Goal: Task Accomplishment & Management: Manage account settings

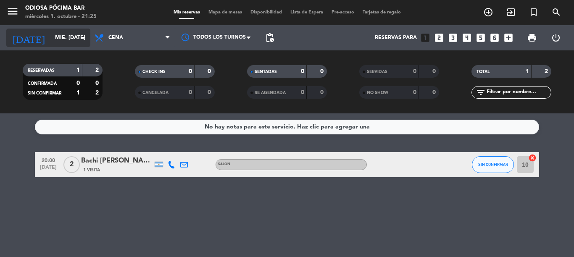
click at [68, 35] on input "mié. [DATE]" at bounding box center [86, 38] width 71 height 14
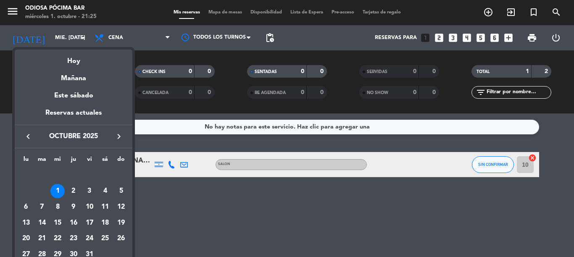
click at [121, 137] on icon "keyboard_arrow_right" at bounding box center [119, 137] width 10 height 10
click at [103, 178] on div "1" at bounding box center [105, 176] width 14 height 14
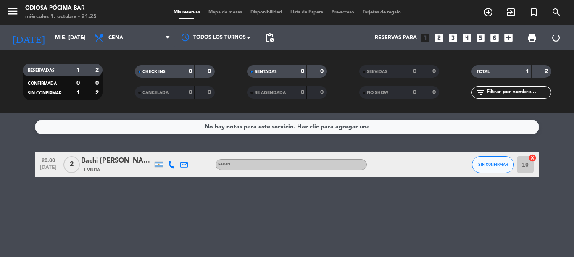
type input "sáb. [DATE]"
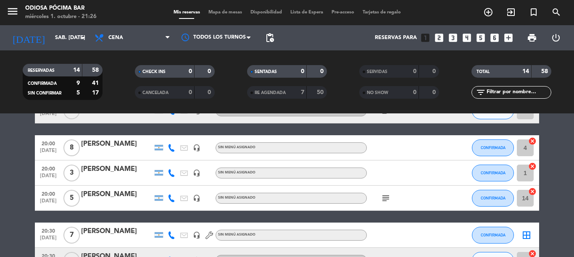
scroll to position [84, 0]
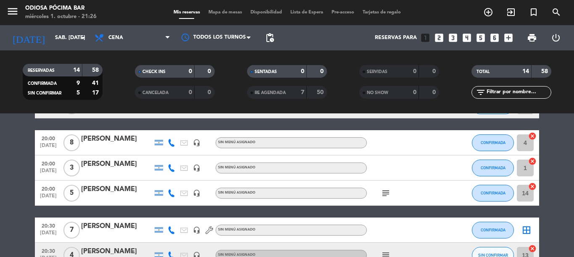
click at [437, 36] on icon "looks_two" at bounding box center [439, 37] width 11 height 11
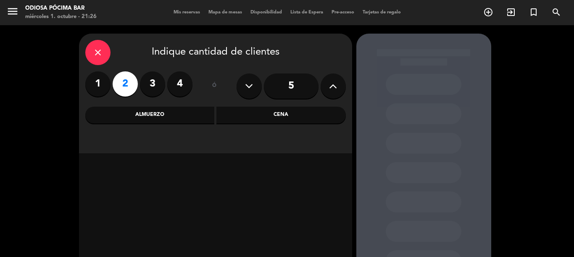
click at [294, 117] on div "Cena" at bounding box center [282, 115] width 130 height 17
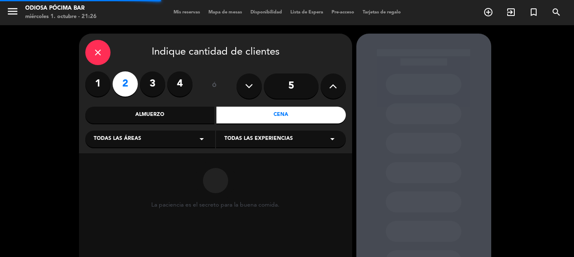
click at [273, 138] on span "Todas las experiencias" at bounding box center [259, 139] width 69 height 8
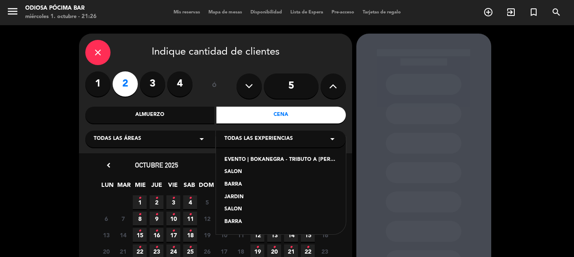
click at [237, 169] on div "SALON" at bounding box center [281, 172] width 113 height 8
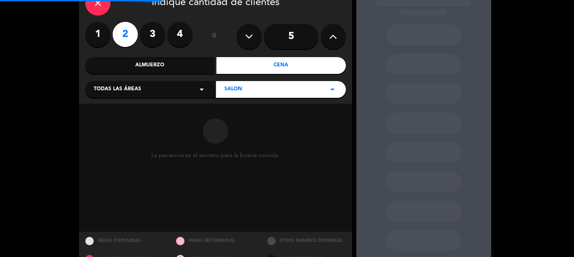
scroll to position [69, 0]
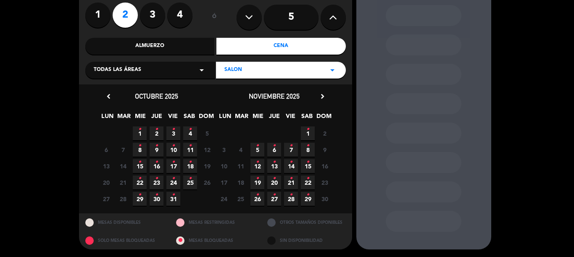
click at [311, 132] on span "1 •" at bounding box center [308, 134] width 14 height 14
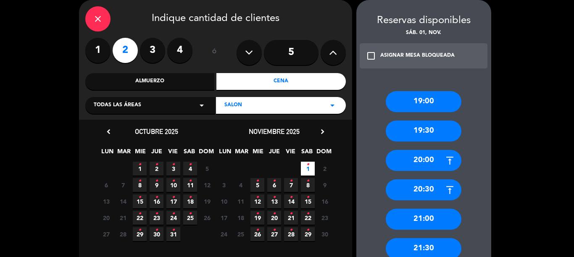
scroll to position [118, 0]
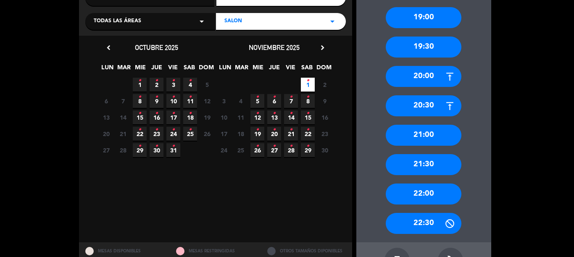
click at [431, 111] on div "20:30" at bounding box center [424, 105] width 76 height 21
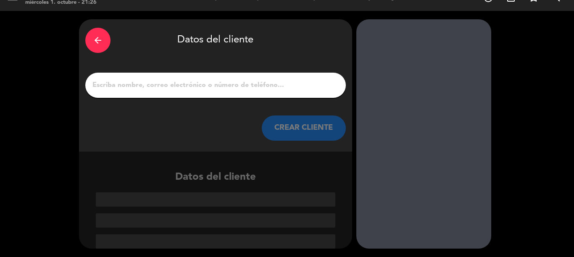
scroll to position [14, 0]
click at [120, 86] on input "1" at bounding box center [216, 85] width 248 height 12
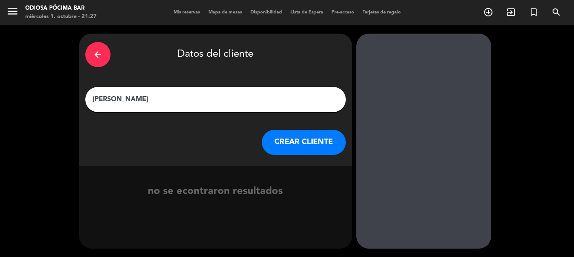
type input "[PERSON_NAME]"
click at [307, 145] on button "CREAR CLIENTE" at bounding box center [304, 142] width 84 height 25
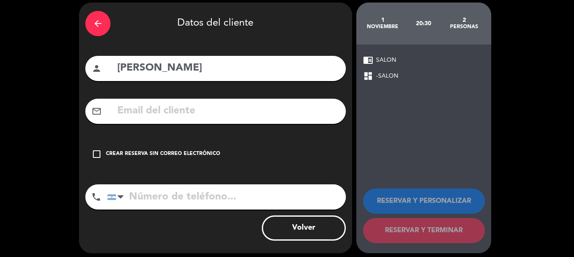
scroll to position [36, 0]
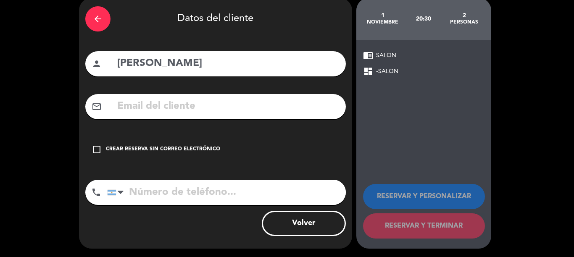
click at [145, 190] on input "tel" at bounding box center [226, 192] width 239 height 25
type input "2616152371"
click at [102, 147] on div "check_box_outline_blank Crear reserva sin correo electrónico" at bounding box center [215, 149] width 261 height 25
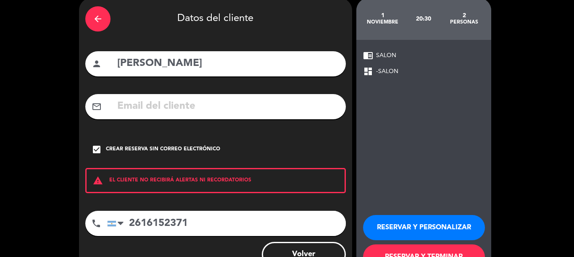
scroll to position [67, 0]
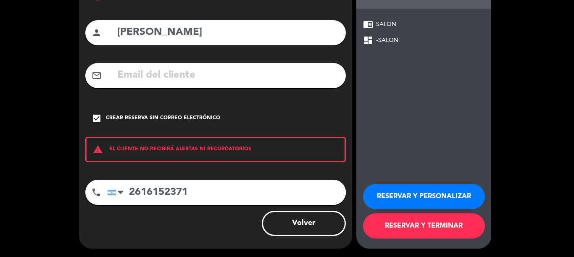
click at [424, 230] on button "RESERVAR Y TERMINAR" at bounding box center [424, 226] width 122 height 25
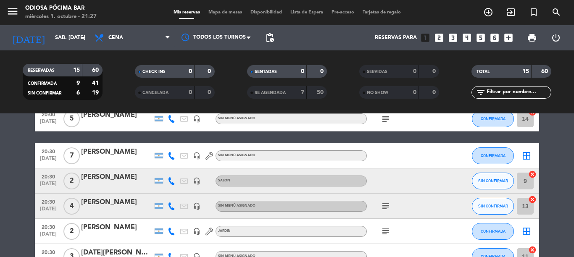
scroll to position [168, 0]
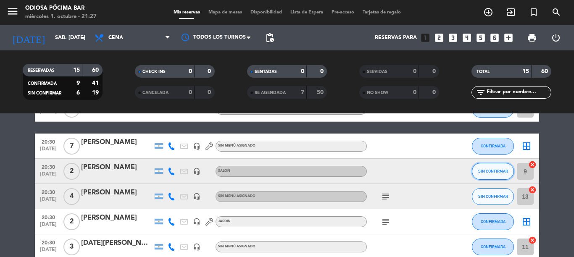
click at [479, 172] on span "SIN CONFIRMAR" at bounding box center [494, 171] width 30 height 5
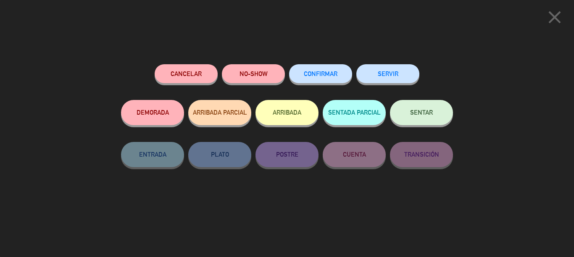
click at [329, 77] on span "CONFIRMAR" at bounding box center [321, 73] width 34 height 7
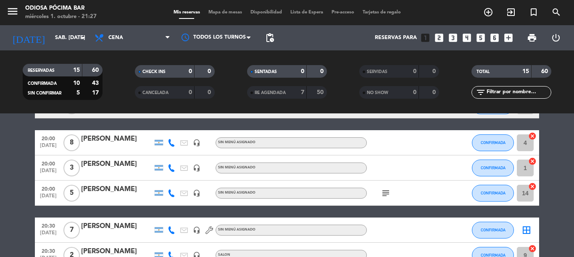
scroll to position [0, 0]
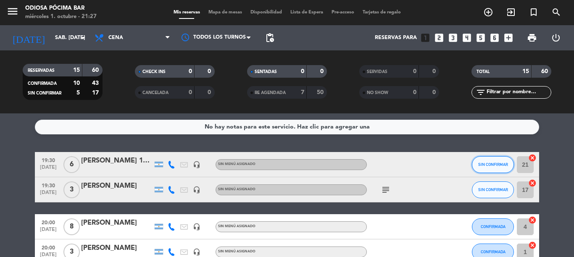
click at [482, 168] on button "SIN CONFIRMAR" at bounding box center [493, 164] width 42 height 17
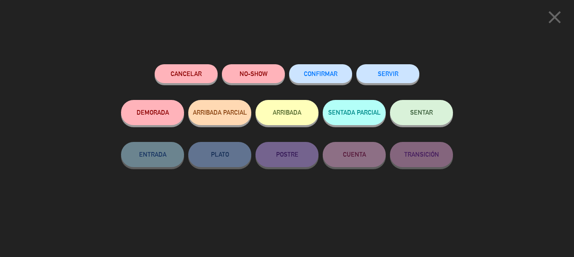
click at [323, 75] on span "CONFIRMAR" at bounding box center [321, 73] width 34 height 7
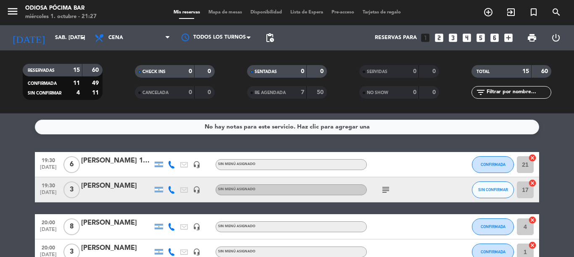
click at [384, 192] on icon "subject" at bounding box center [386, 190] width 10 height 10
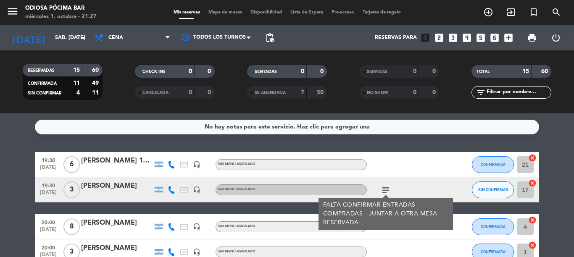
click at [384, 192] on icon "subject" at bounding box center [386, 190] width 10 height 10
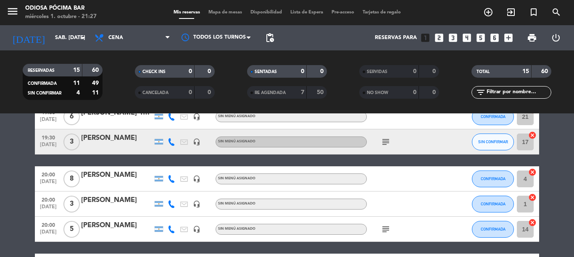
scroll to position [84, 0]
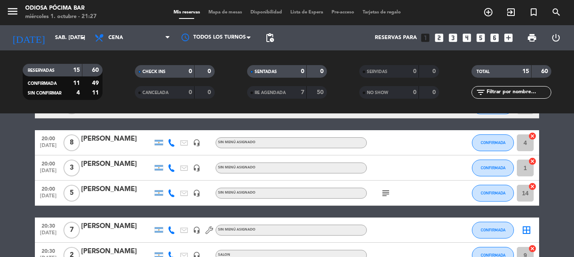
click at [382, 190] on icon "subject" at bounding box center [386, 193] width 10 height 10
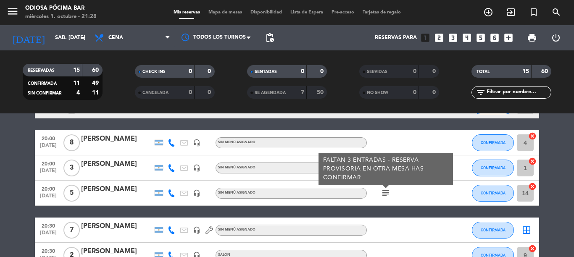
click at [382, 190] on icon "subject" at bounding box center [386, 193] width 10 height 10
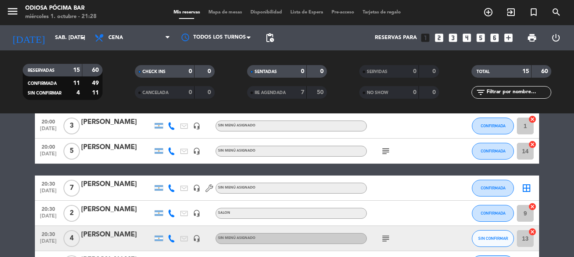
scroll to position [168, 0]
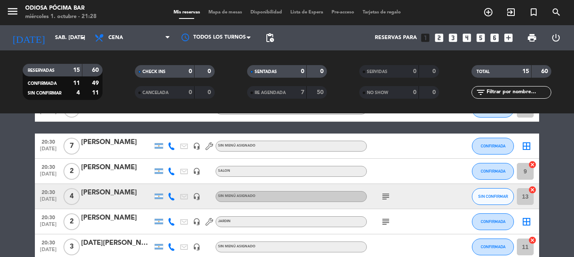
click at [382, 198] on icon "subject" at bounding box center [386, 197] width 10 height 10
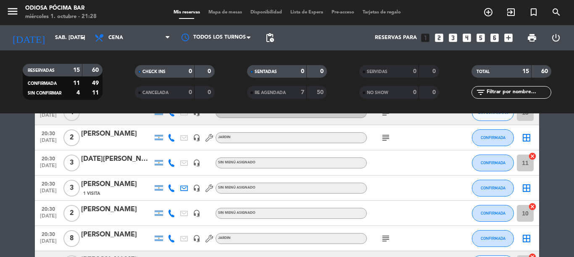
scroll to position [336, 0]
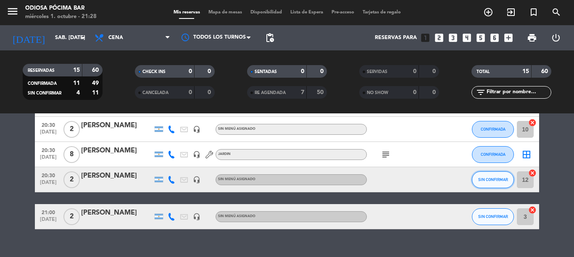
click at [486, 179] on span "SIN CONFIRMAR" at bounding box center [494, 179] width 30 height 5
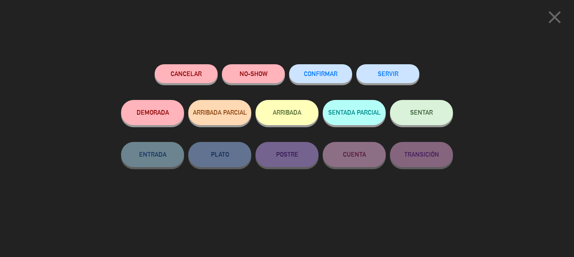
click at [328, 77] on button "CONFIRMAR" at bounding box center [320, 73] width 63 height 19
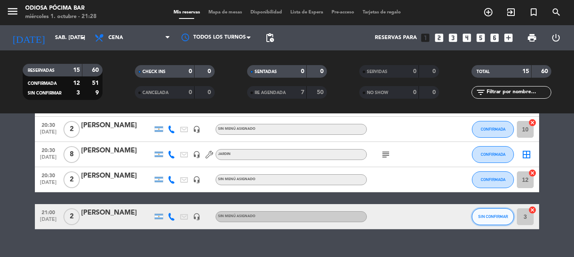
click at [477, 214] on button "SIN CONFIRMAR" at bounding box center [493, 217] width 42 height 17
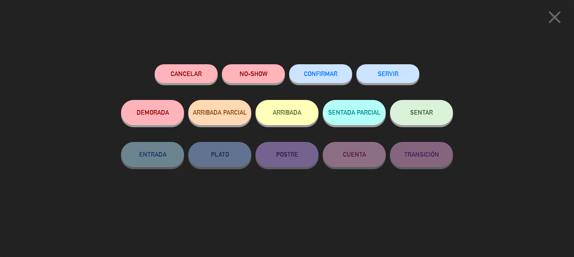
click at [316, 82] on button "CONFIRMAR" at bounding box center [320, 73] width 63 height 19
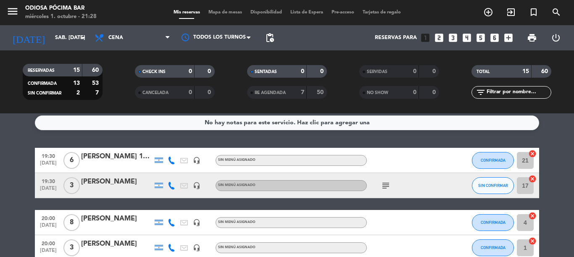
scroll to position [0, 0]
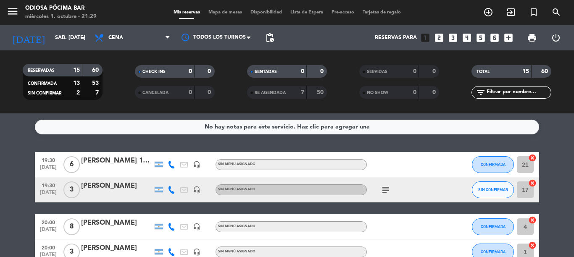
click at [478, 37] on icon "looks_5" at bounding box center [481, 37] width 11 height 11
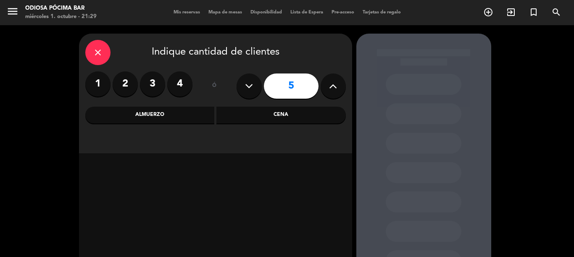
click at [268, 122] on div "Cena" at bounding box center [282, 115] width 130 height 17
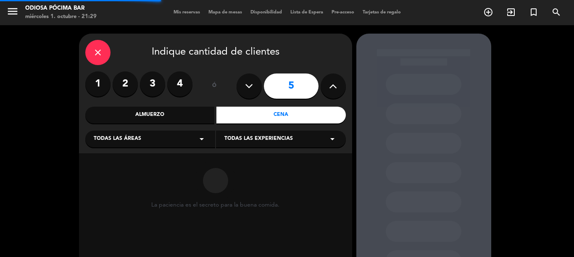
click at [282, 137] on span "Todas las experiencias" at bounding box center [259, 139] width 69 height 8
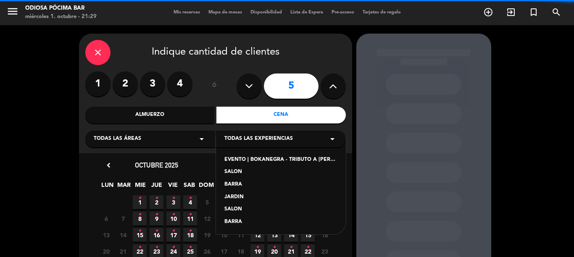
scroll to position [42, 0]
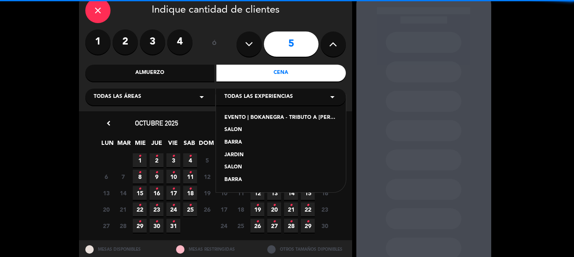
click at [256, 128] on div "SALON" at bounding box center [281, 130] width 113 height 8
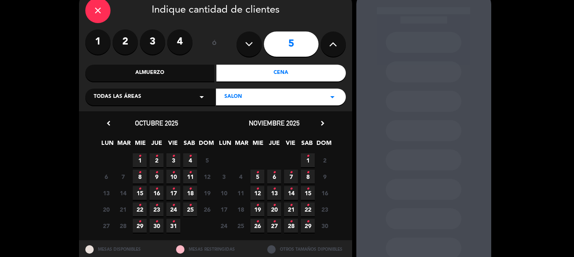
click at [307, 161] on icon "•" at bounding box center [308, 156] width 3 height 13
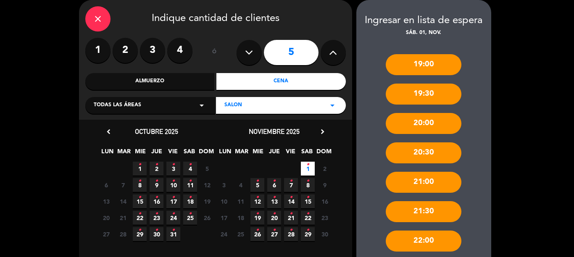
scroll to position [76, 0]
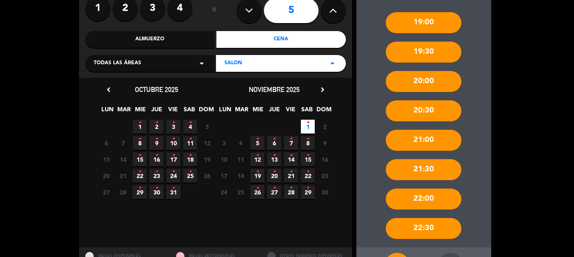
click at [418, 109] on div "20:30" at bounding box center [424, 110] width 76 height 21
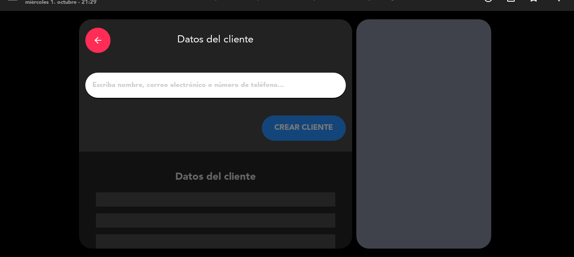
scroll to position [14, 0]
click at [240, 84] on input "1" at bounding box center [216, 85] width 248 height 12
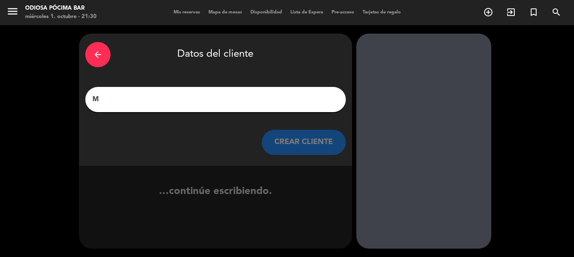
scroll to position [0, 0]
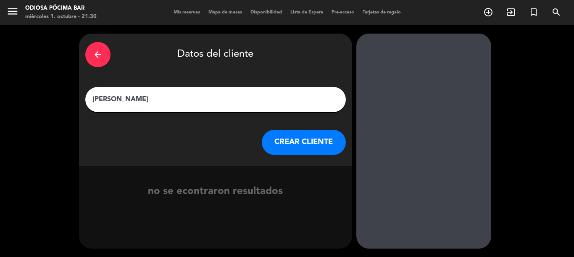
type input "[PERSON_NAME]"
click at [327, 145] on button "CREAR CLIENTE" at bounding box center [304, 142] width 84 height 25
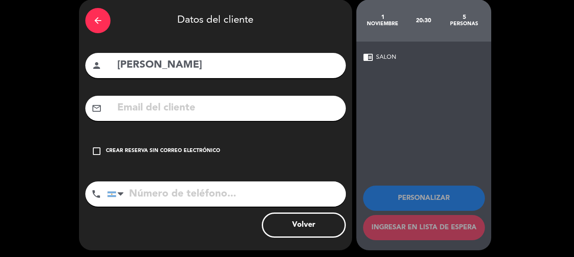
scroll to position [36, 0]
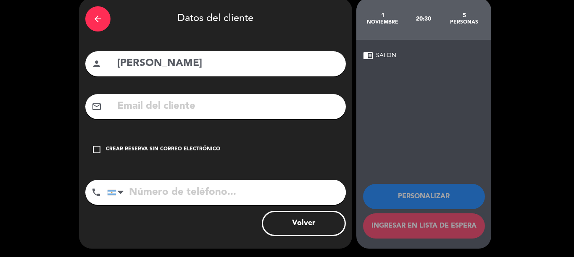
click at [88, 150] on div "check_box_outline_blank Crear reserva sin correo electrónico" at bounding box center [215, 149] width 261 height 25
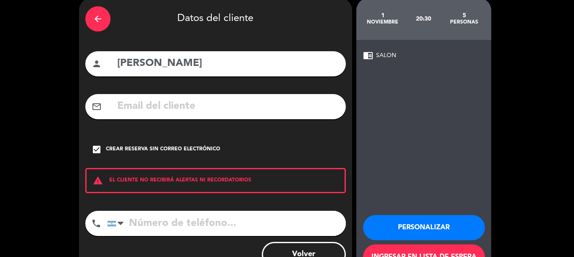
click at [143, 216] on input "tel" at bounding box center [226, 223] width 239 height 25
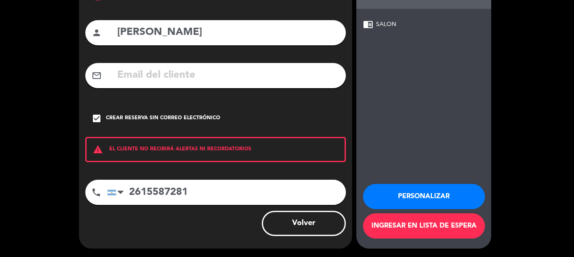
type input "2615587281"
click at [382, 226] on button "Ingresar en lista de espera" at bounding box center [424, 226] width 122 height 25
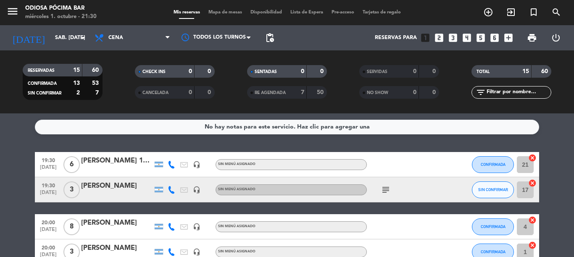
click at [303, 14] on span "Lista de Espera" at bounding box center [306, 12] width 41 height 5
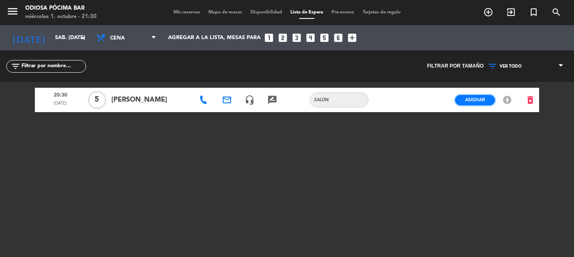
click at [463, 104] on button "Asignar" at bounding box center [475, 100] width 40 height 11
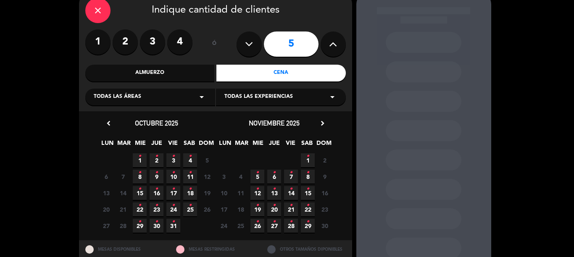
click at [305, 160] on span "1 •" at bounding box center [308, 160] width 14 height 14
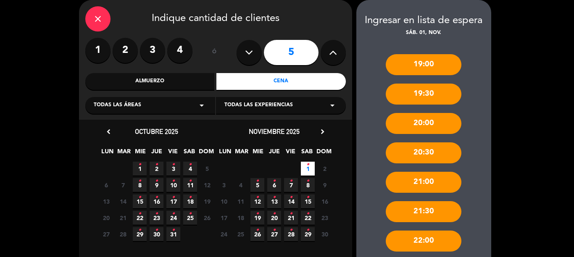
scroll to position [76, 0]
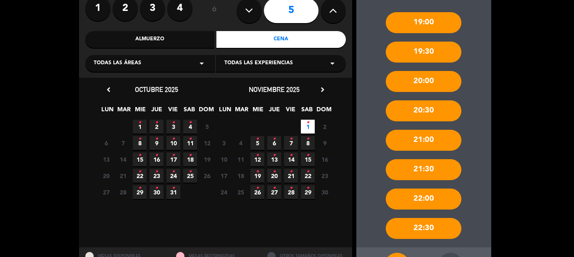
click at [399, 114] on div "20:30" at bounding box center [424, 110] width 76 height 21
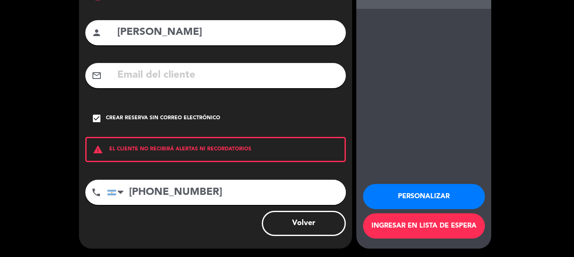
scroll to position [67, 0]
click at [390, 227] on button "Ingresar en lista de espera" at bounding box center [424, 226] width 122 height 25
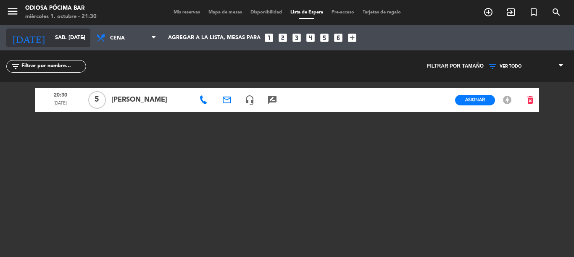
click at [75, 38] on input "sáb. [DATE]" at bounding box center [86, 38] width 71 height 14
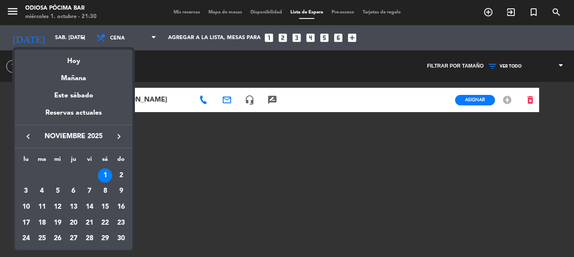
click at [102, 178] on div "1" at bounding box center [105, 176] width 14 height 14
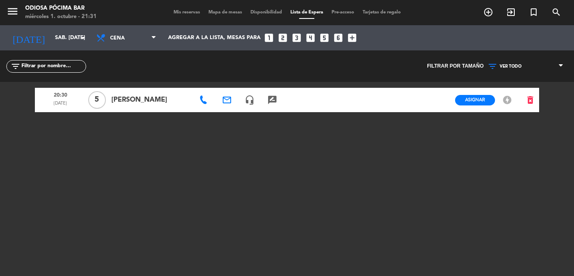
click at [488, 71] on icon at bounding box center [494, 66] width 12 height 10
click at [406, 198] on div "20:30 [DATE] 5 [PERSON_NAME] email headset_mic rate_review credit_card Asignar …" at bounding box center [287, 187] width 505 height 210
click at [473, 103] on button "Asignar" at bounding box center [475, 100] width 40 height 11
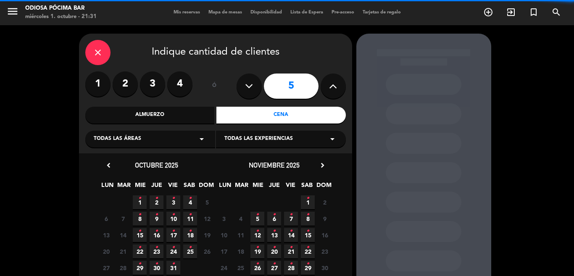
scroll to position [42, 0]
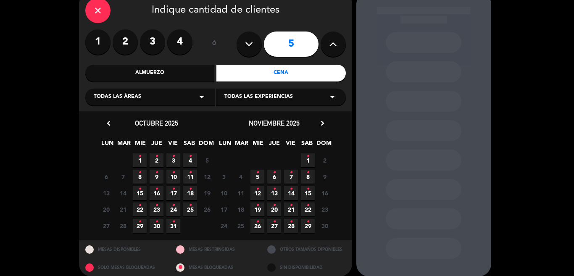
click at [311, 161] on span "1 •" at bounding box center [308, 160] width 14 height 14
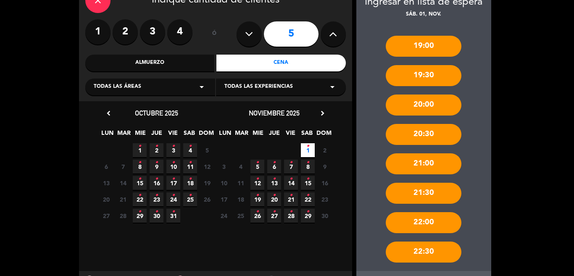
scroll to position [50, 0]
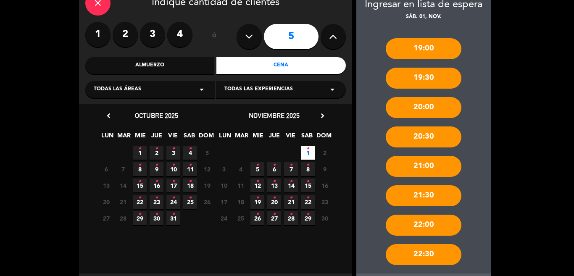
click at [411, 223] on div "22:00" at bounding box center [424, 225] width 76 height 21
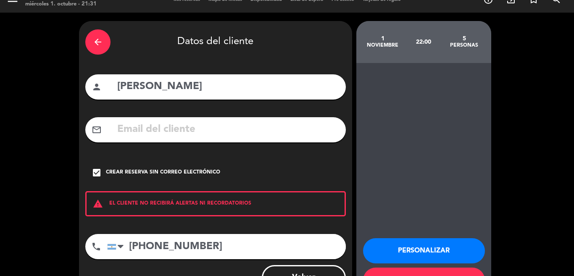
scroll to position [0, 0]
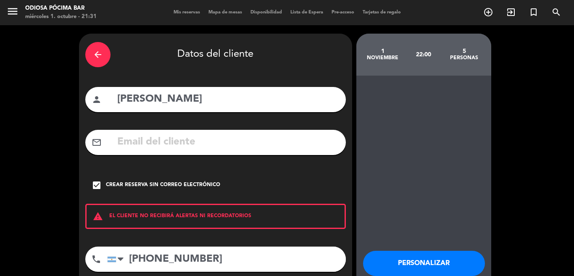
click at [496, 77] on div "arrow_back Datos del cliente person [PERSON_NAME] mail_outline check_box Crear …" at bounding box center [287, 174] width 574 height 299
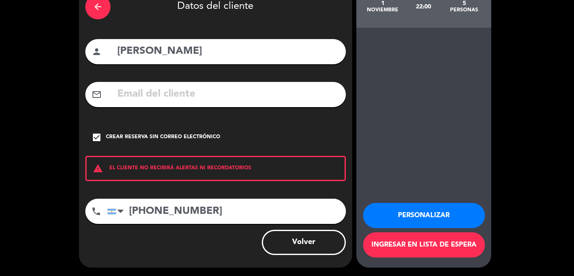
click at [428, 246] on button "Ingresar en lista de espera" at bounding box center [424, 245] width 122 height 25
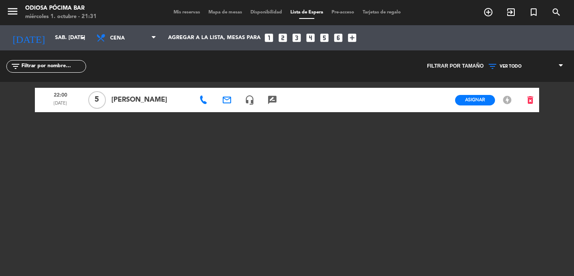
click at [166, 101] on span "[PERSON_NAME]" at bounding box center [150, 100] width 79 height 11
click at [274, 94] on div "rate_review" at bounding box center [272, 100] width 23 height 24
click at [270, 102] on icon "rate_review" at bounding box center [272, 100] width 10 height 10
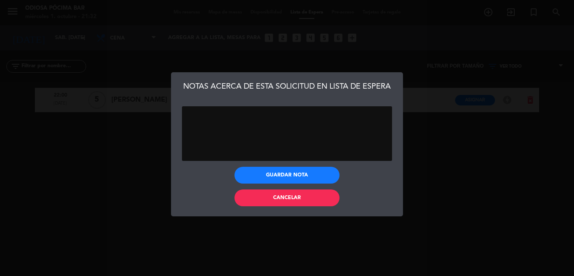
click at [274, 127] on textarea at bounding box center [287, 133] width 210 height 55
click at [286, 198] on span "Cancelar" at bounding box center [287, 198] width 28 height 5
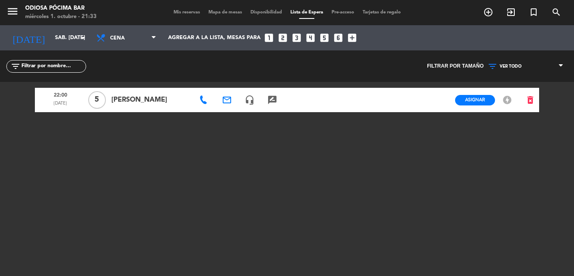
click at [504, 102] on icon "offline_bolt" at bounding box center [507, 100] width 10 height 10
click at [504, 98] on icon "offline_bolt" at bounding box center [507, 100] width 10 height 10
click at [51, 40] on input "sáb. [DATE]" at bounding box center [86, 38] width 71 height 14
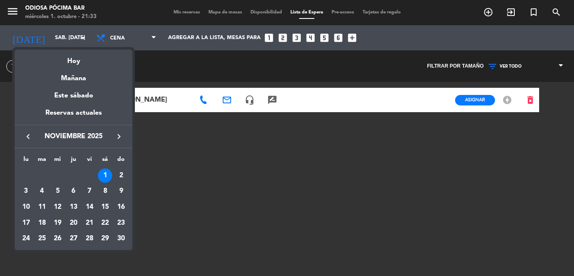
click at [106, 174] on div "1" at bounding box center [105, 176] width 14 height 14
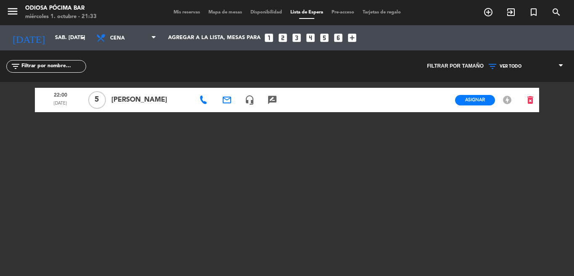
click at [229, 10] on span "Mapa de mesas" at bounding box center [225, 12] width 42 height 5
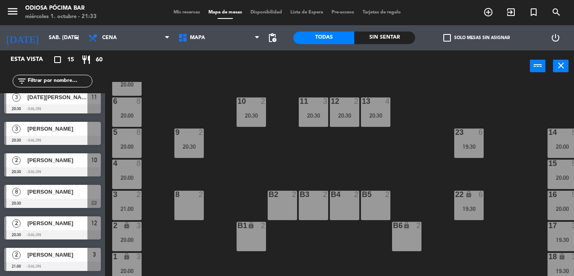
scroll to position [228, 0]
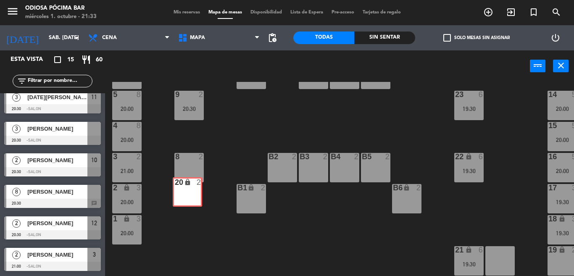
drag, startPoint x: 500, startPoint y: 259, endPoint x: 188, endPoint y: 194, distance: 319.5
click at [188, 194] on div "107 4 108 4 110 4 111 4 109 4 112 4 105 2 106 2 104 2 103 4 101 4 102 4 100 4 7…" at bounding box center [342, 179] width 463 height 194
drag, startPoint x: 504, startPoint y: 258, endPoint x: 192, endPoint y: 174, distance: 322.7
click at [191, 173] on div "107 4 108 4 110 4 111 4 109 4 112 4 105 2 106 2 104 2 103 4 101 4 102 4 100 4 7…" at bounding box center [342, 179] width 463 height 194
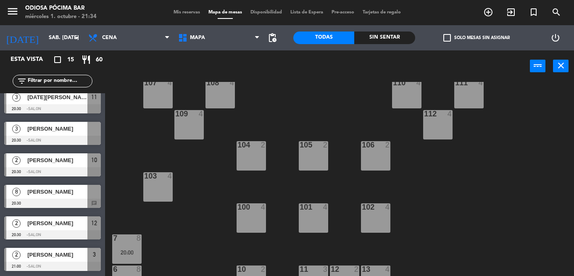
click at [196, 122] on div "109 4" at bounding box center [189, 124] width 29 height 29
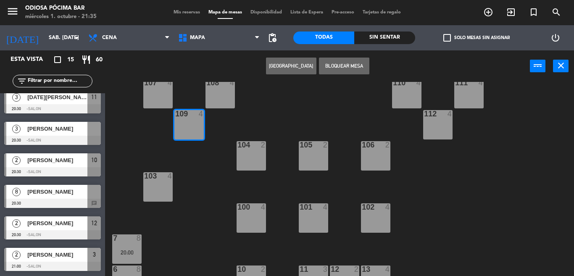
click at [298, 14] on span "Lista de Espera" at bounding box center [306, 12] width 41 height 5
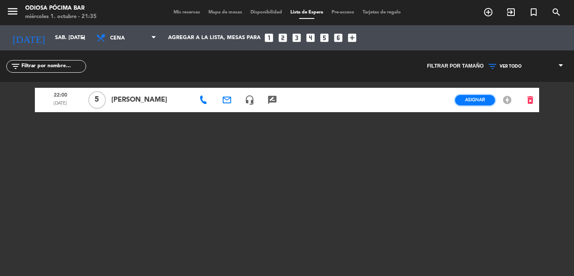
click at [469, 99] on span "Asignar" at bounding box center [475, 100] width 20 height 6
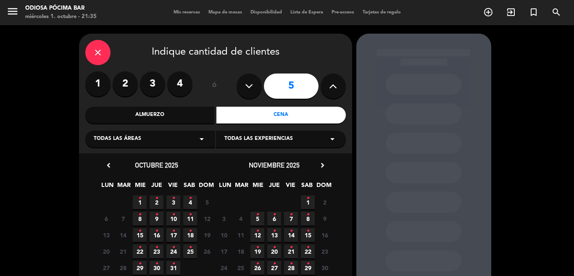
scroll to position [42, 0]
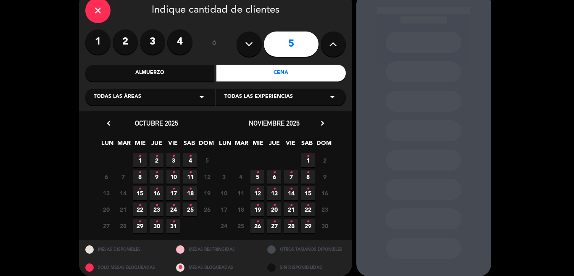
click at [157, 101] on div "Todas las áreas arrow_drop_down" at bounding box center [150, 97] width 130 height 17
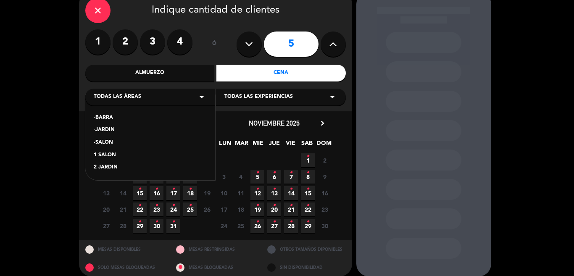
click at [108, 172] on div "2 JARDIN" at bounding box center [150, 168] width 113 height 8
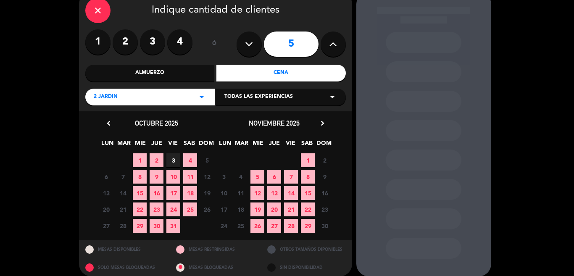
click at [309, 164] on span "1" at bounding box center [308, 160] width 14 height 14
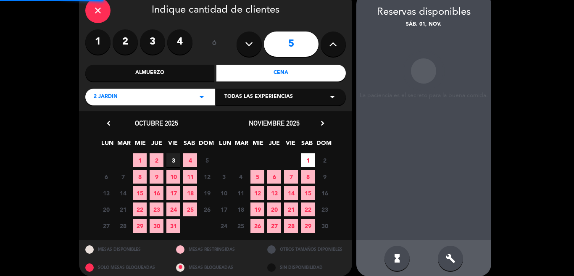
scroll to position [34, 0]
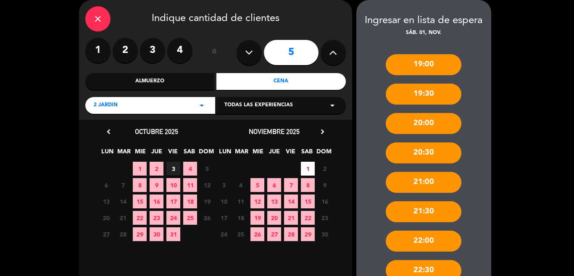
click at [417, 154] on div "20:30" at bounding box center [424, 153] width 76 height 21
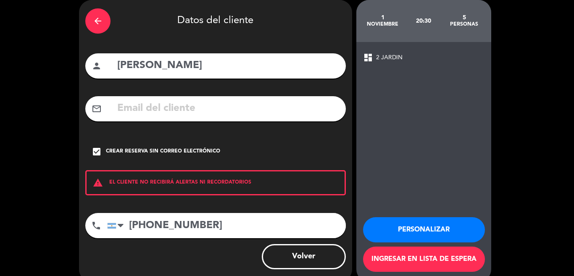
scroll to position [48, 0]
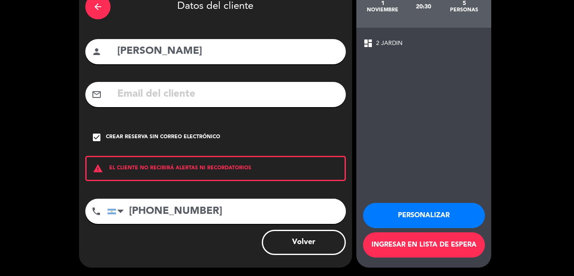
click at [404, 244] on button "Ingresar en lista de espera" at bounding box center [424, 245] width 122 height 25
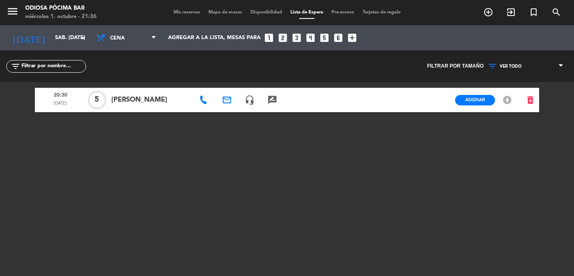
click at [211, 10] on span "Mapa de mesas" at bounding box center [225, 12] width 42 height 5
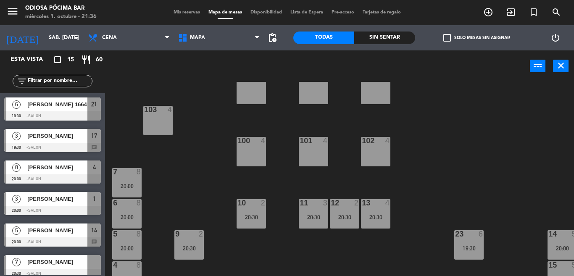
scroll to position [228, 0]
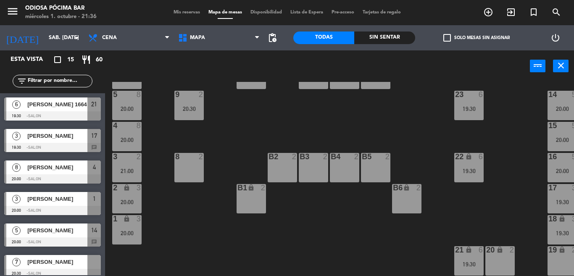
click at [400, 194] on div "B6 lock 2" at bounding box center [406, 198] width 29 height 29
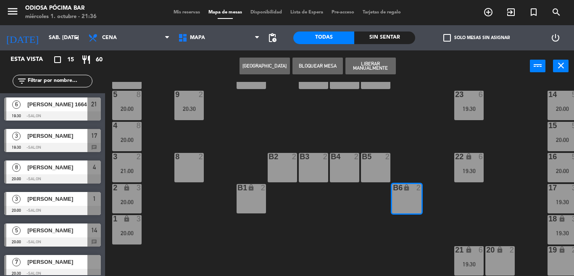
click at [370, 67] on button "Liberar Manualmente" at bounding box center [371, 66] width 50 height 17
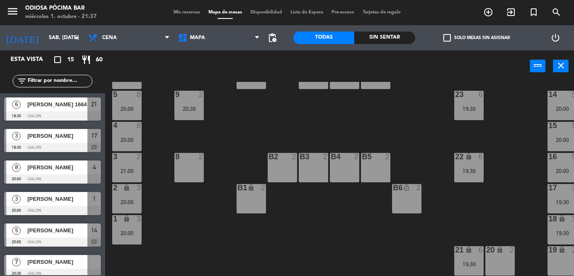
click at [564, 252] on div "19 lock 2" at bounding box center [562, 260] width 29 height 29
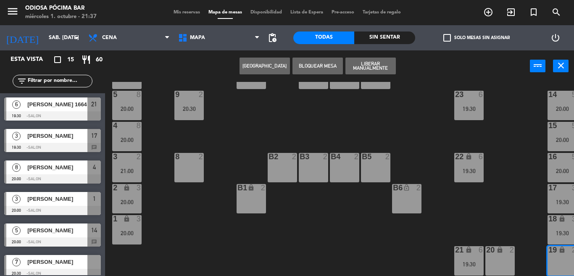
click at [379, 63] on button "Liberar Manualmente" at bounding box center [371, 66] width 50 height 17
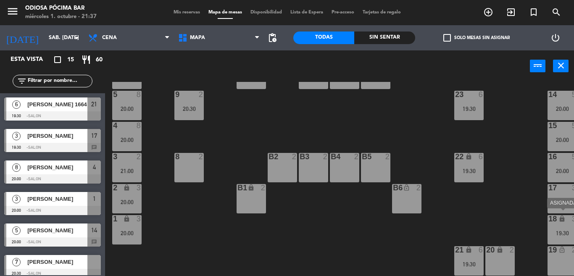
click at [557, 230] on div "19:30" at bounding box center [562, 233] width 29 height 6
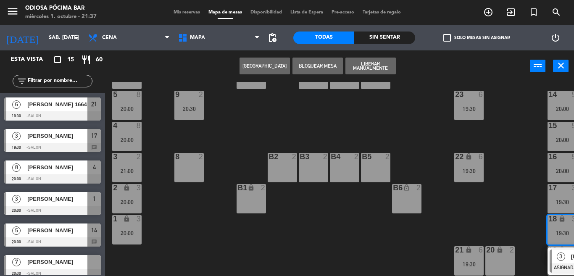
click at [354, 63] on button "Liberar Manualmente" at bounding box center [371, 66] width 50 height 17
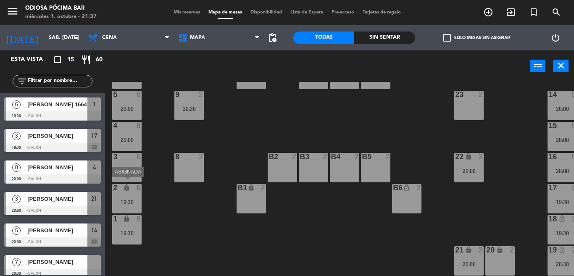
click at [132, 190] on div "2 lock 6 19:30" at bounding box center [126, 198] width 29 height 29
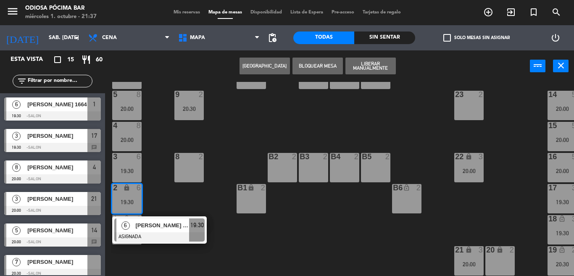
click at [384, 66] on button "Liberar Manualmente" at bounding box center [371, 66] width 50 height 17
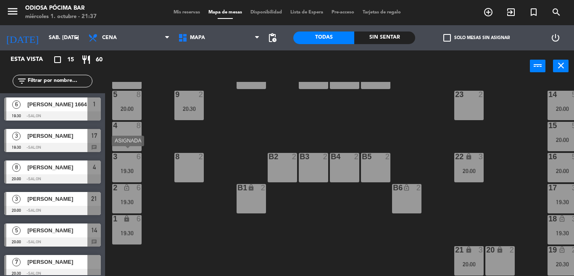
click at [135, 160] on div "3 6 19:30" at bounding box center [126, 167] width 29 height 29
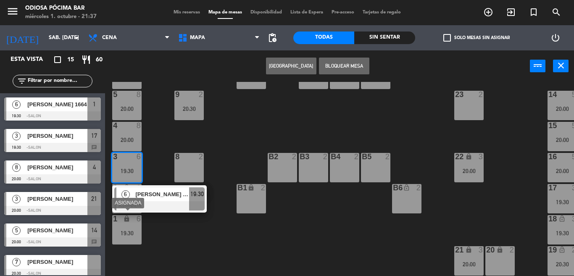
click at [128, 225] on div "1 lock 6 19:30" at bounding box center [126, 229] width 29 height 29
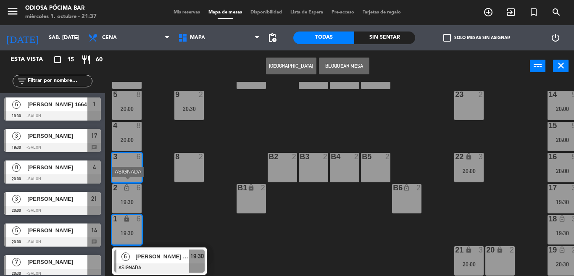
click at [128, 202] on div "2 lock_open 6 19:30" at bounding box center [126, 198] width 29 height 29
click at [128, 199] on div "19:30" at bounding box center [126, 202] width 29 height 6
click at [128, 223] on div "1 lock 6 19:30" at bounding box center [126, 229] width 29 height 29
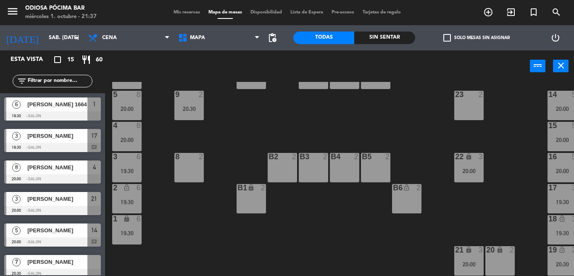
click at [125, 168] on div "19:30" at bounding box center [126, 171] width 29 height 6
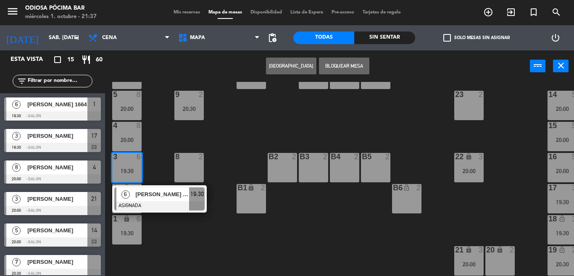
click at [131, 222] on div "1 lock 6 19:30" at bounding box center [126, 229] width 29 height 29
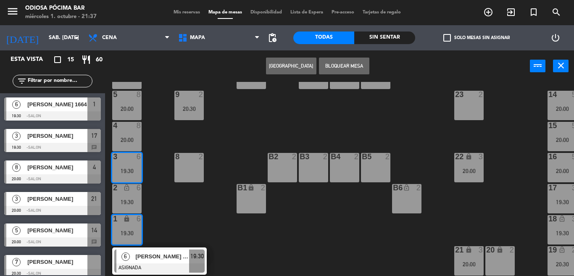
click at [135, 199] on div "19:30" at bounding box center [126, 202] width 29 height 6
click at [257, 220] on div "107 4 108 4 110 4 111 4 109 4 112 4 105 2 106 2 104 2 103 4 101 4 102 4 100 4 7…" at bounding box center [342, 179] width 463 height 194
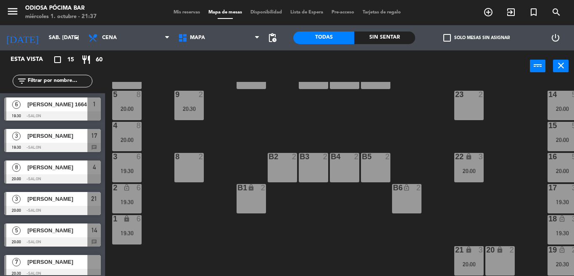
click at [127, 230] on div "19:30" at bounding box center [126, 233] width 29 height 6
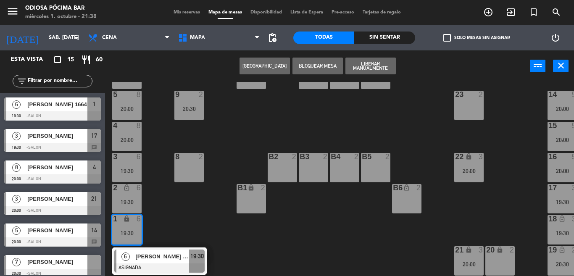
click at [188, 222] on div "107 4 108 4 110 4 111 4 109 4 112 4 105 2 106 2 104 2 103 4 101 4 102 4 100 4 7…" at bounding box center [342, 179] width 463 height 194
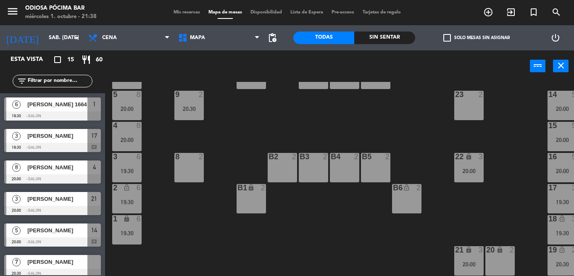
click at [124, 168] on div "19:30" at bounding box center [126, 171] width 29 height 6
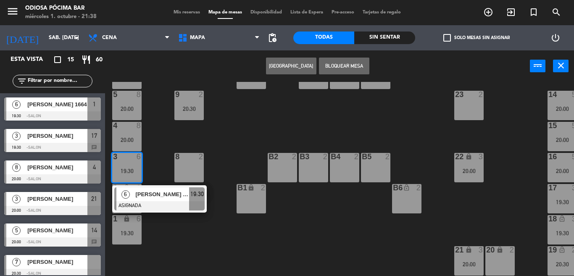
click at [256, 237] on div "107 4 108 4 110 4 111 4 109 4 112 4 105 2 106 2 104 2 103 4 101 4 102 4 100 4 7…" at bounding box center [342, 179] width 463 height 194
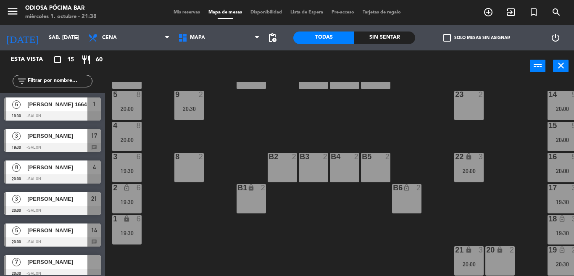
click at [75, 257] on span "[PERSON_NAME]" at bounding box center [57, 262] width 60 height 9
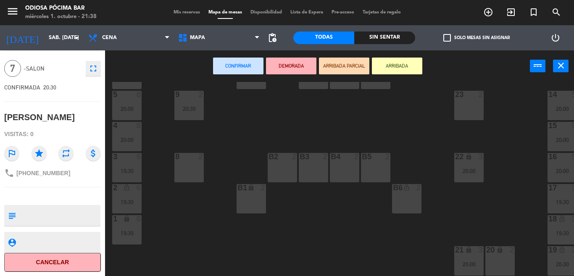
scroll to position [0, 0]
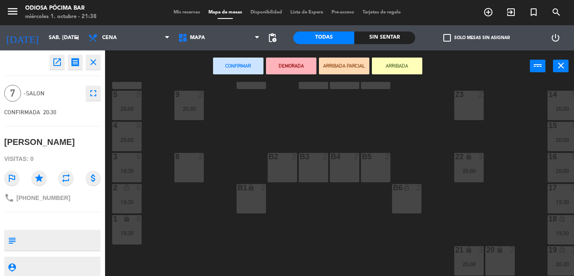
click at [88, 91] on icon "fullscreen" at bounding box center [93, 93] width 10 height 10
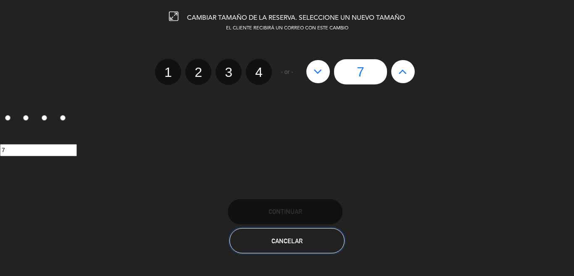
click at [284, 243] on span "Cancelar" at bounding box center [287, 241] width 31 height 7
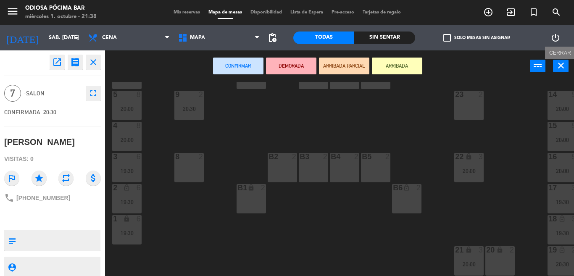
click at [563, 68] on icon "close" at bounding box center [561, 66] width 10 height 10
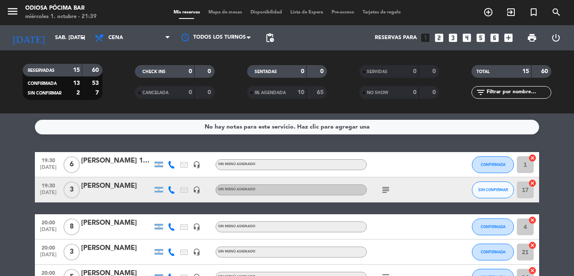
click at [116, 161] on div "[PERSON_NAME] 1664" at bounding box center [116, 161] width 71 height 11
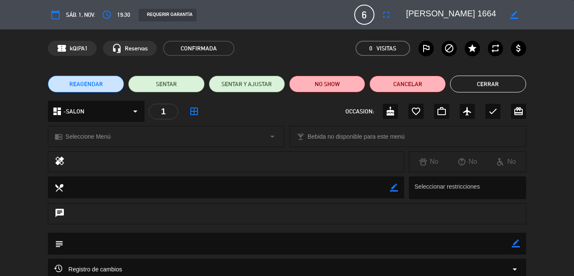
click at [485, 83] on button "Cerrar" at bounding box center [488, 84] width 76 height 17
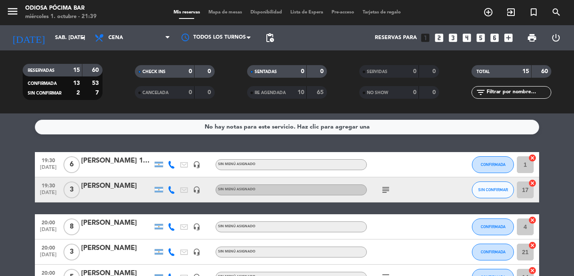
click at [301, 13] on span "Lista de Espera" at bounding box center [306, 12] width 41 height 5
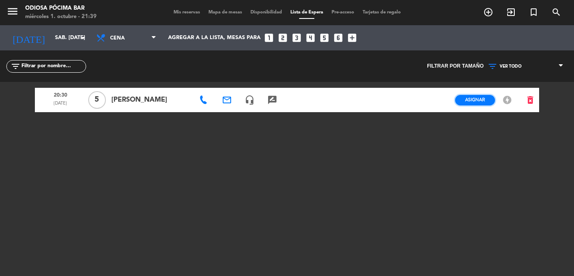
click at [471, 103] on button "Asignar" at bounding box center [475, 100] width 40 height 11
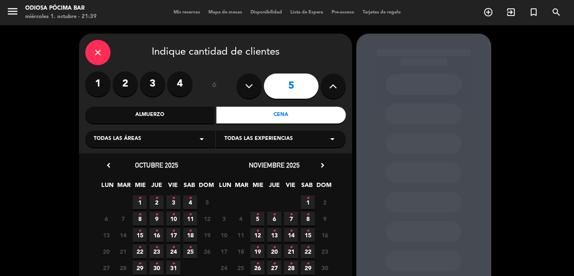
click at [307, 202] on icon "•" at bounding box center [308, 198] width 3 height 13
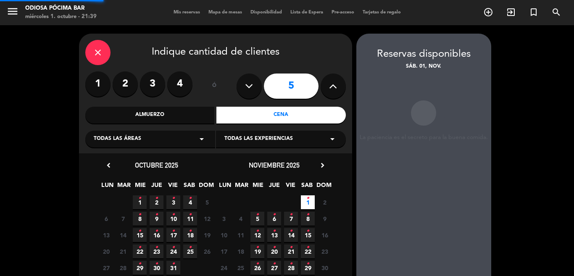
scroll to position [34, 0]
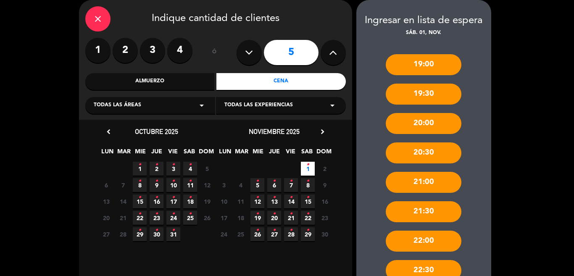
click at [414, 98] on div "19:30" at bounding box center [424, 94] width 76 height 21
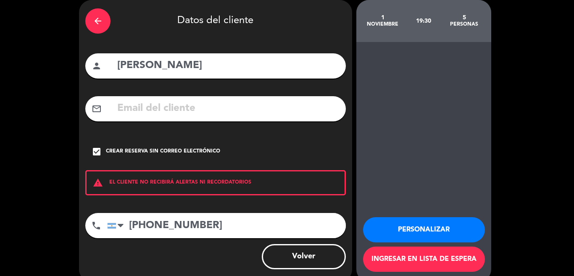
scroll to position [48, 0]
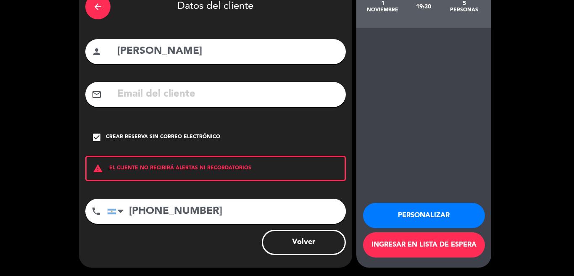
click at [413, 209] on button "Personalizar" at bounding box center [424, 215] width 122 height 25
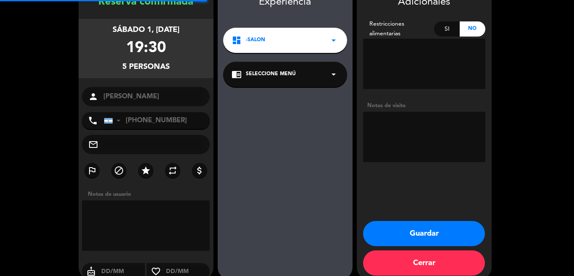
scroll to position [34, 0]
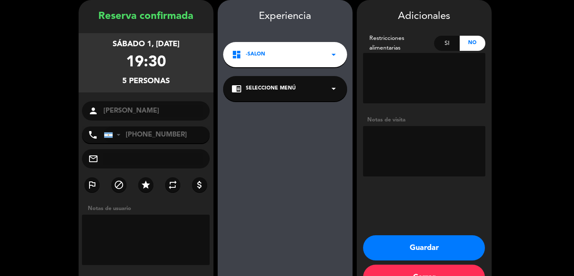
click at [329, 56] on icon "arrow_drop_down" at bounding box center [334, 55] width 10 height 10
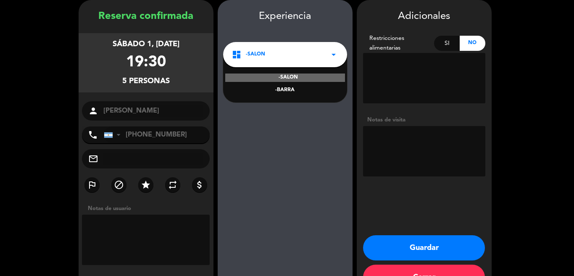
click at [293, 92] on div "-BARRA" at bounding box center [285, 90] width 107 height 8
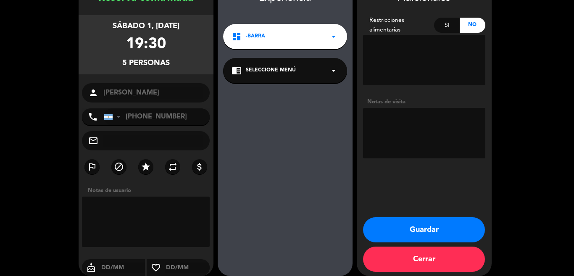
scroll to position [60, 0]
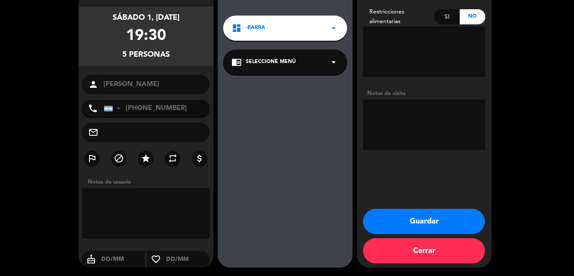
click at [408, 217] on button "Guardar" at bounding box center [424, 221] width 122 height 25
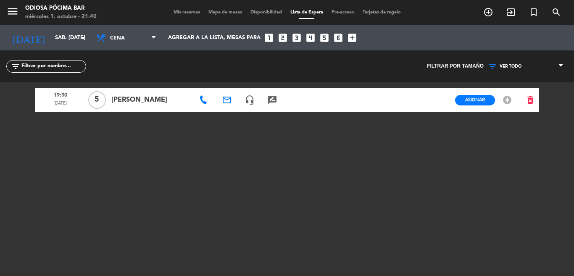
click at [188, 13] on span "Mis reservas" at bounding box center [186, 12] width 35 height 5
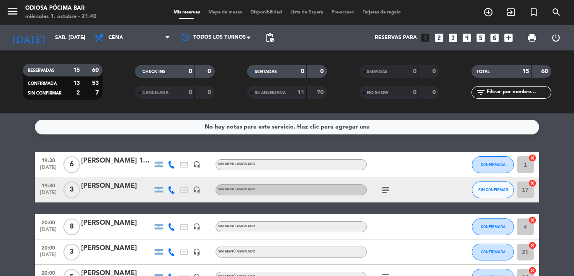
click at [119, 170] on div at bounding box center [116, 170] width 71 height 7
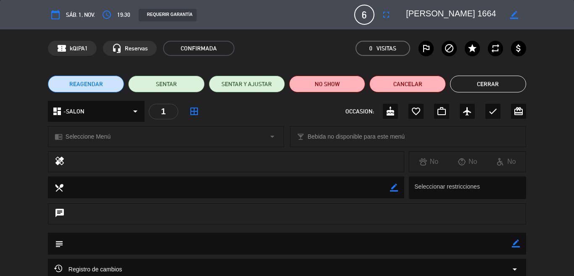
click at [510, 11] on icon "border_color" at bounding box center [514, 15] width 8 height 8
click at [502, 15] on div at bounding box center [514, 14] width 24 height 15
click at [510, 15] on icon at bounding box center [514, 15] width 8 height 8
click at [510, 16] on icon "border_color" at bounding box center [514, 15] width 8 height 8
click at [510, 14] on icon at bounding box center [514, 15] width 8 height 8
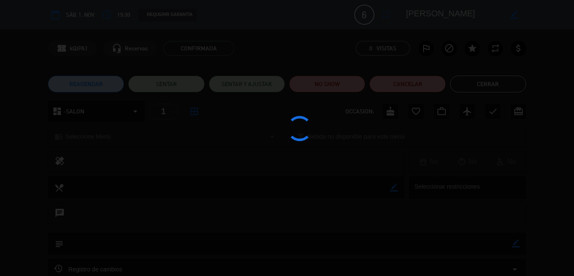
type textarea "[PERSON_NAME]"
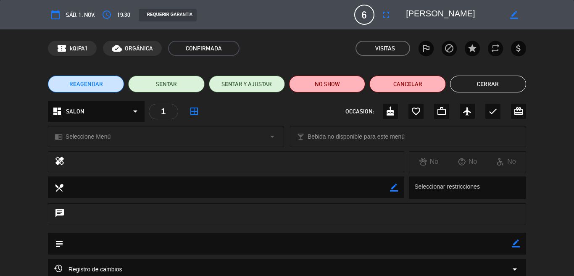
click at [495, 88] on button "Cerrar" at bounding box center [488, 84] width 76 height 17
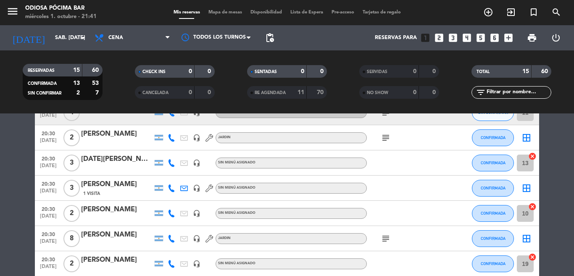
scroll to position [332, 0]
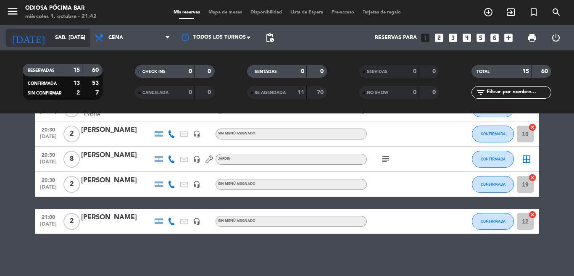
click at [54, 40] on input "sáb. [DATE]" at bounding box center [86, 38] width 71 height 14
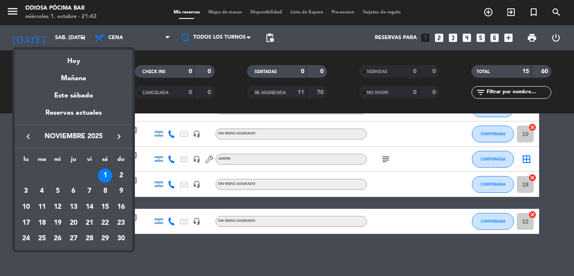
click at [28, 136] on icon "keyboard_arrow_left" at bounding box center [28, 137] width 10 height 10
click at [56, 192] on div "1" at bounding box center [57, 191] width 14 height 14
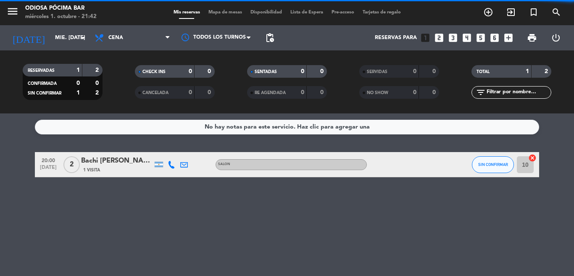
scroll to position [0, 0]
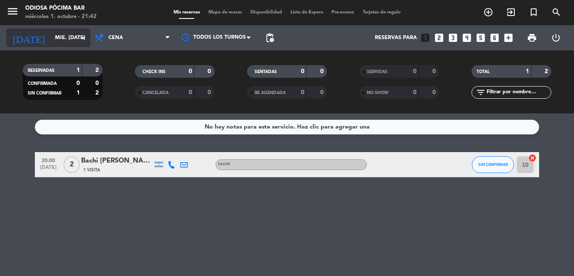
click at [56, 42] on input "mié. [DATE]" at bounding box center [86, 38] width 71 height 14
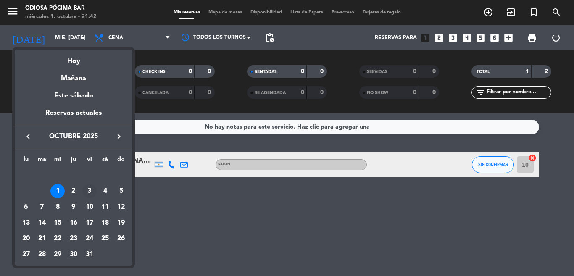
click at [92, 193] on div "3" at bounding box center [89, 191] width 14 height 14
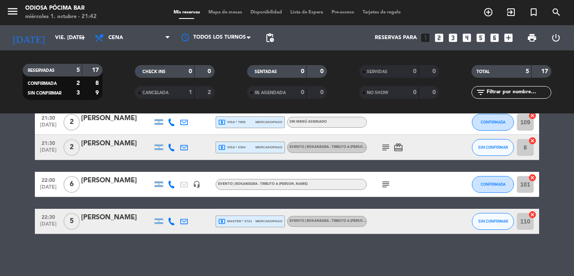
scroll to position [26, 0]
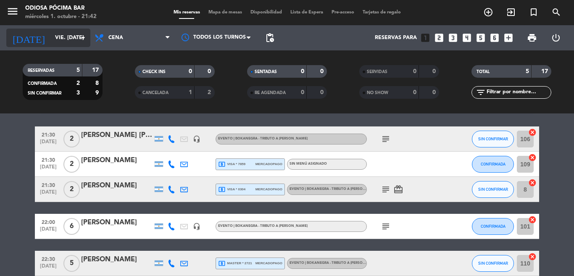
click at [63, 44] on input "vie. [DATE]" at bounding box center [86, 38] width 71 height 14
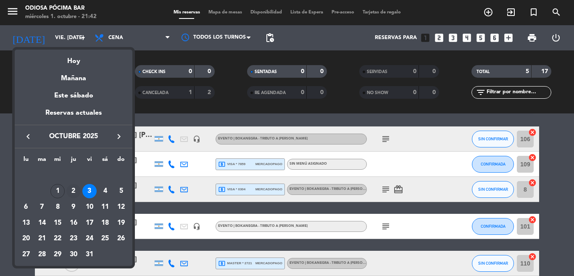
click at [69, 188] on div "2" at bounding box center [73, 191] width 14 height 14
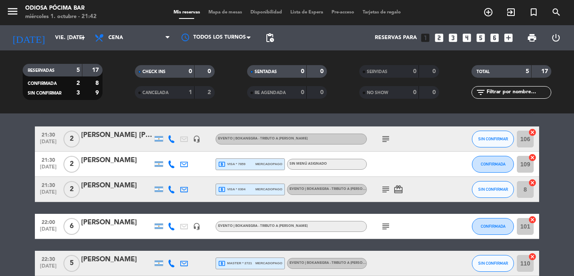
type input "[DEMOGRAPHIC_DATA] [DATE]"
